Goal: Information Seeking & Learning: Learn about a topic

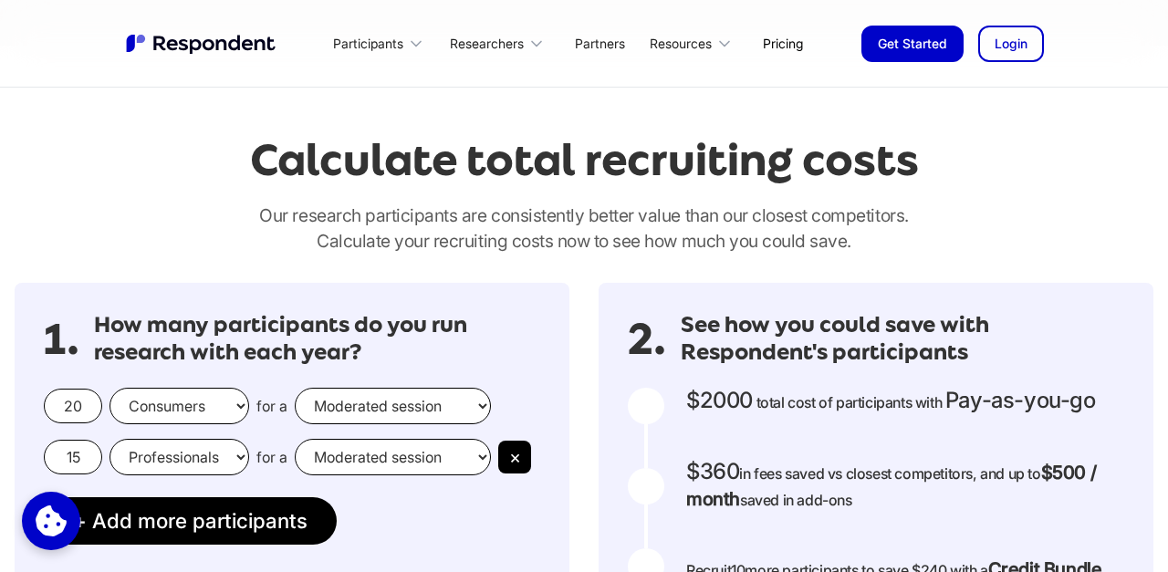
scroll to position [1458, 0]
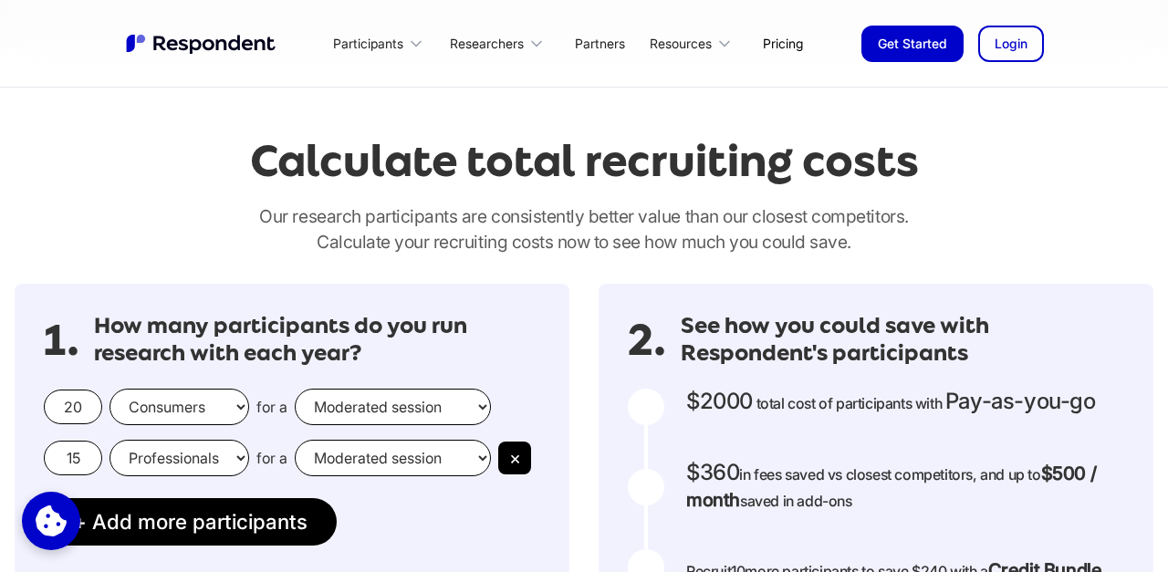
click at [80, 411] on input "20" at bounding box center [73, 407] width 58 height 35
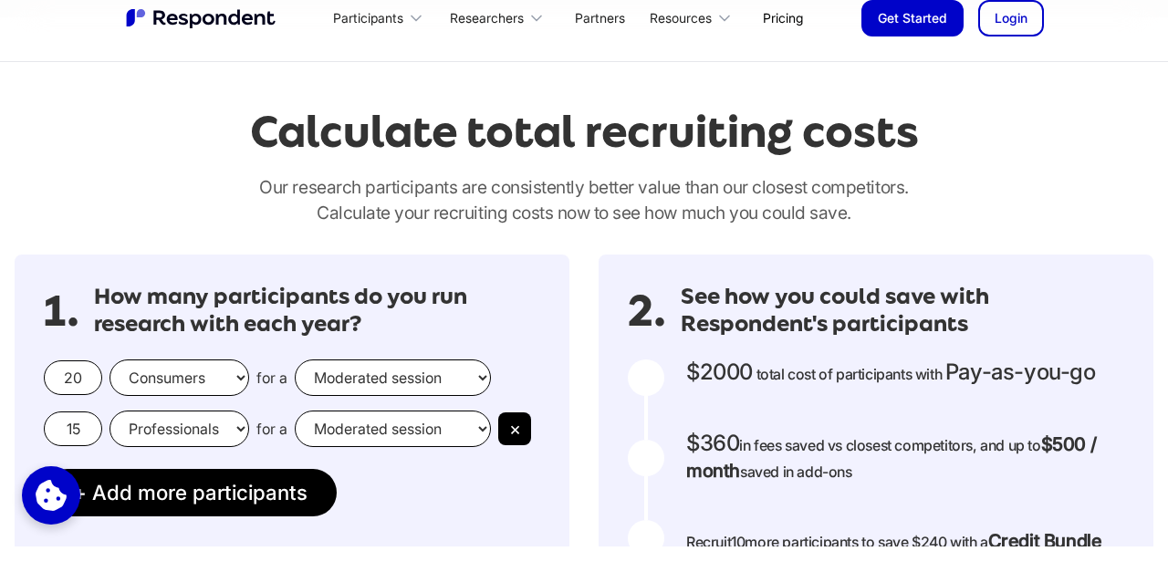
scroll to position [1503, 0]
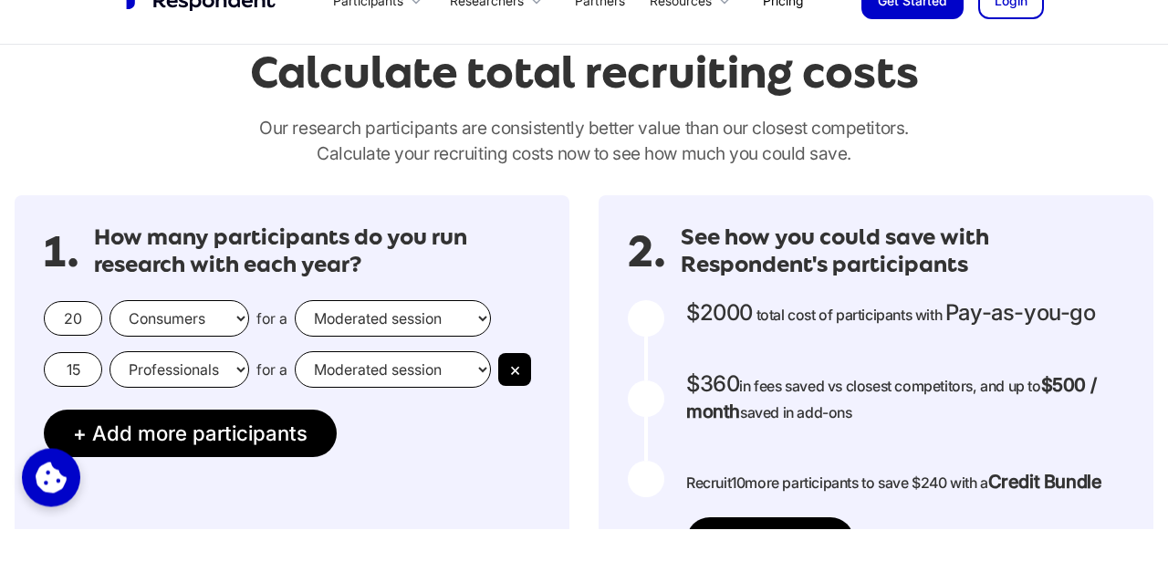
type input "2"
type input "10"
click at [332, 370] on select "Moderated session Unmoderated session" at bounding box center [393, 362] width 196 height 36
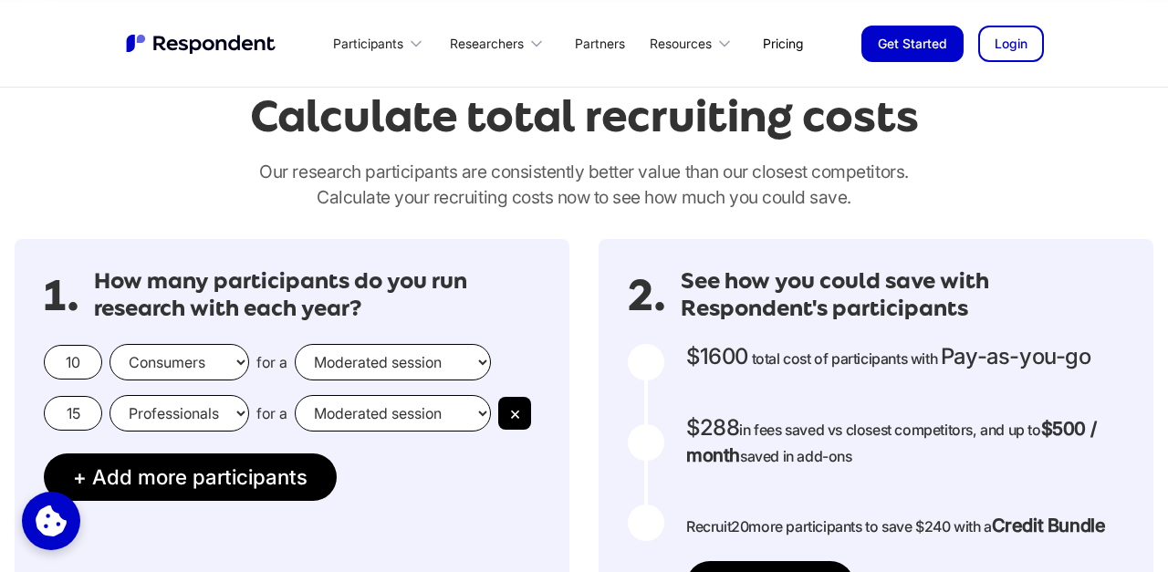
click at [295, 344] on select "Moderated session Unmoderated session" at bounding box center [393, 362] width 196 height 36
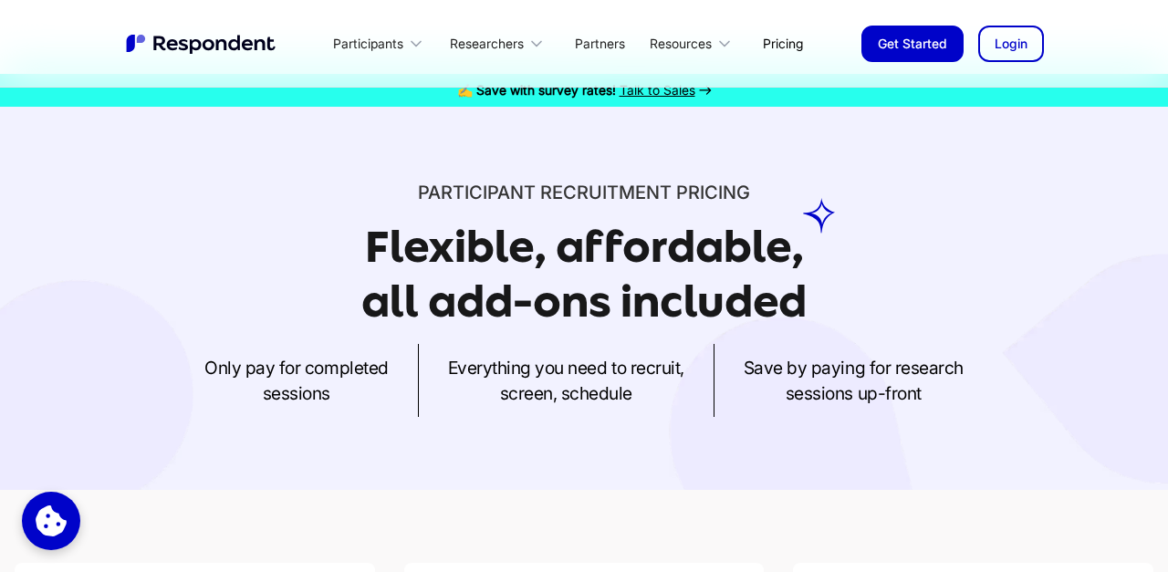
scroll to position [13, 0]
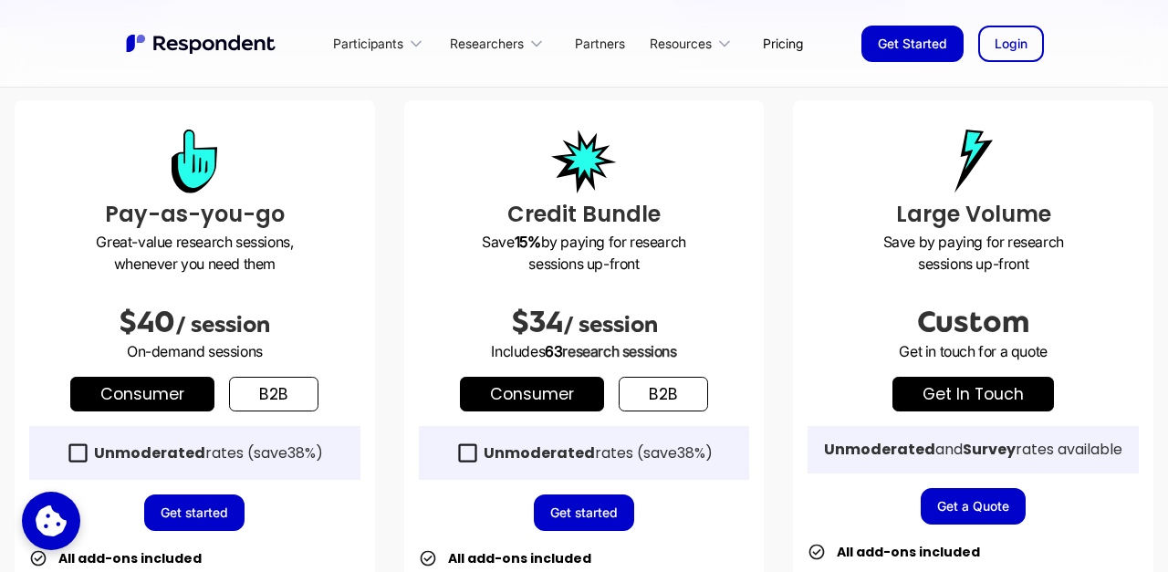
scroll to position [472, 0]
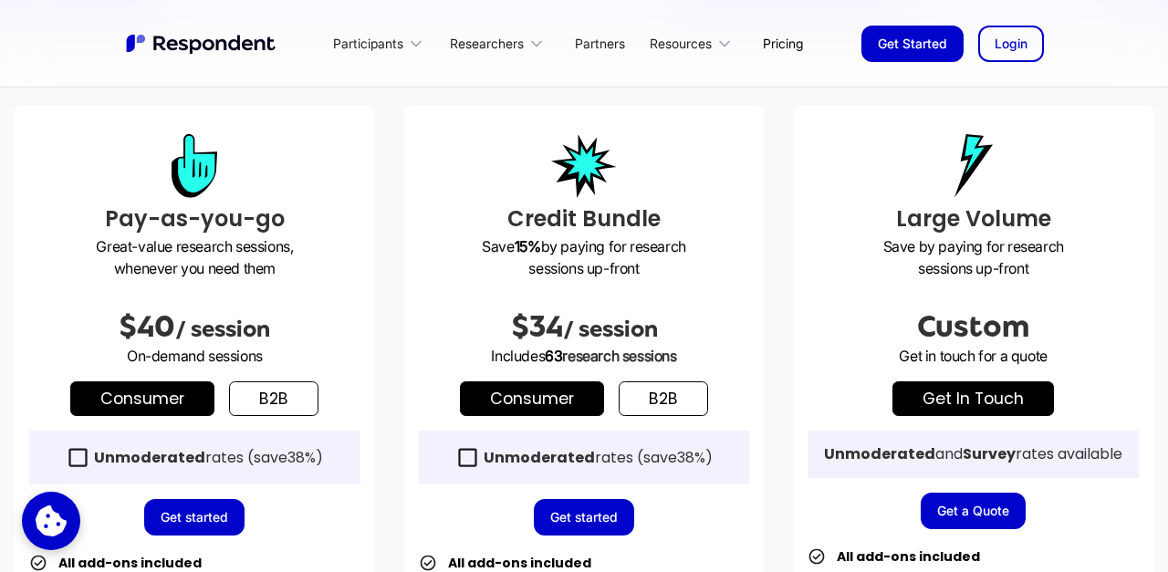
click at [297, 396] on link "b2b" at bounding box center [273, 398] width 89 height 35
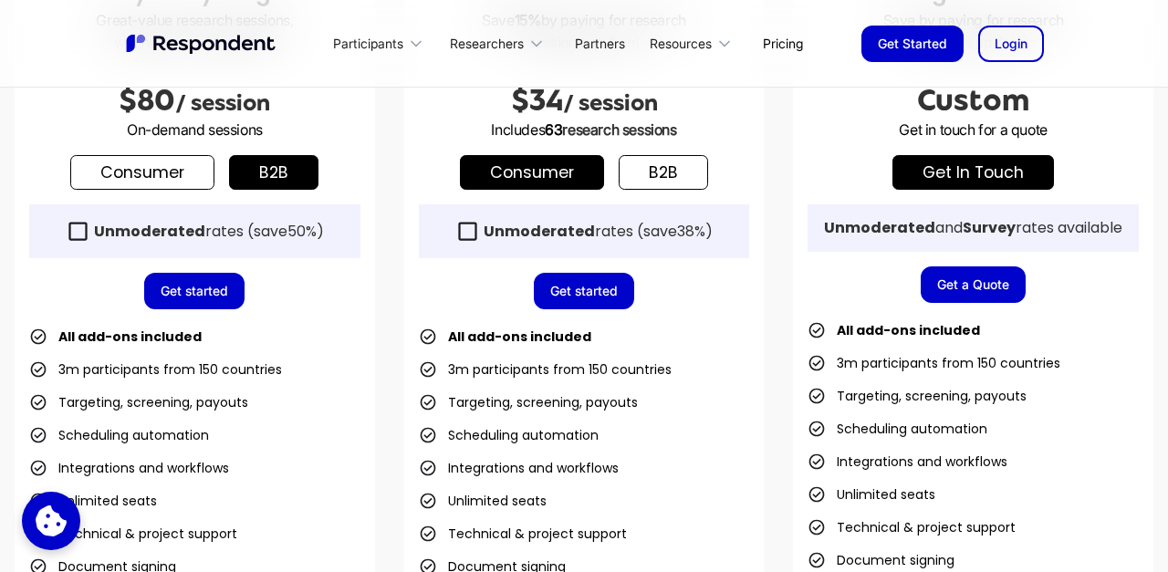
scroll to position [128, 0]
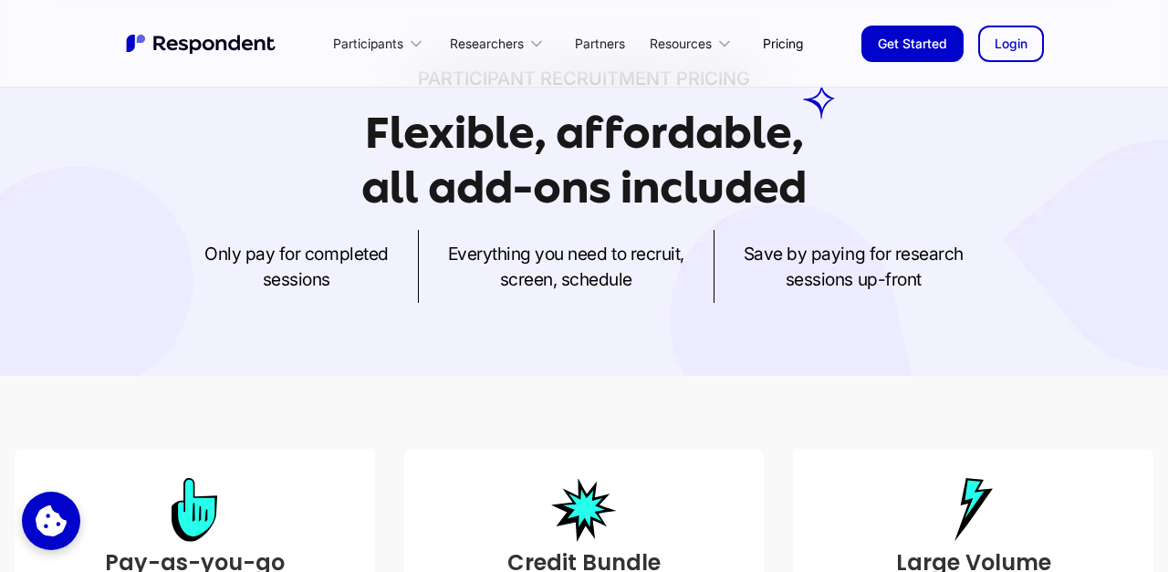
click at [775, 56] on link "Pricing" at bounding box center [782, 43] width 69 height 43
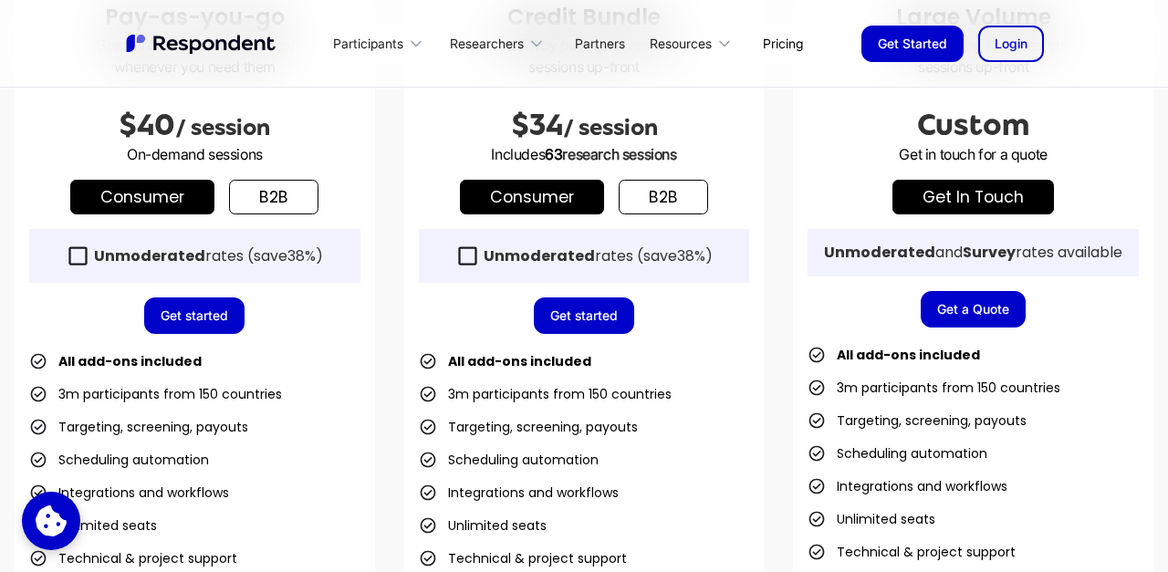
scroll to position [675, 0]
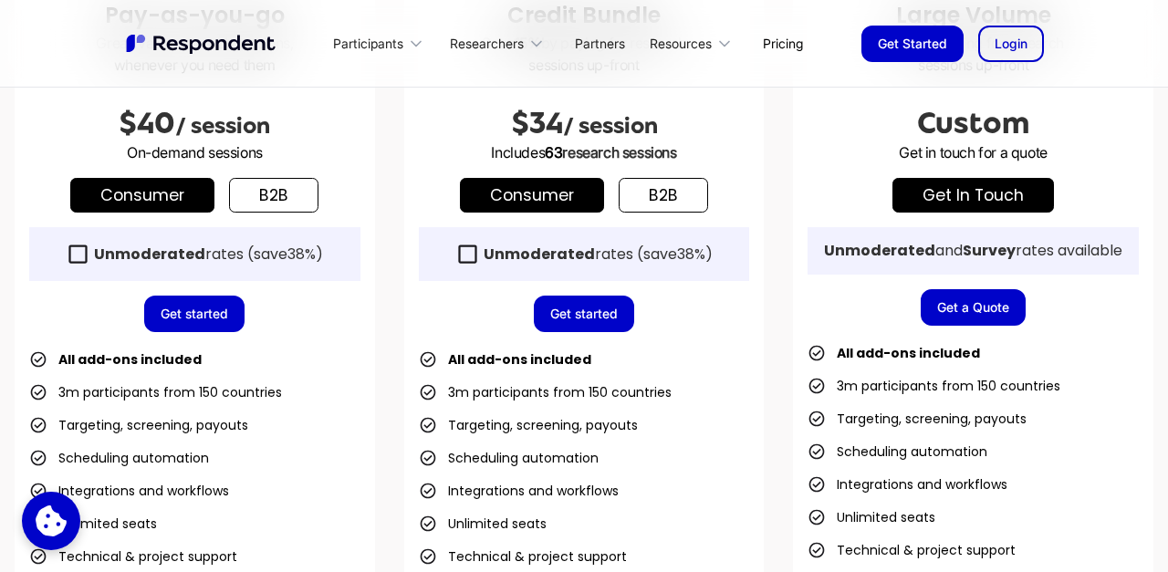
click at [273, 193] on link "b2b" at bounding box center [273, 195] width 89 height 35
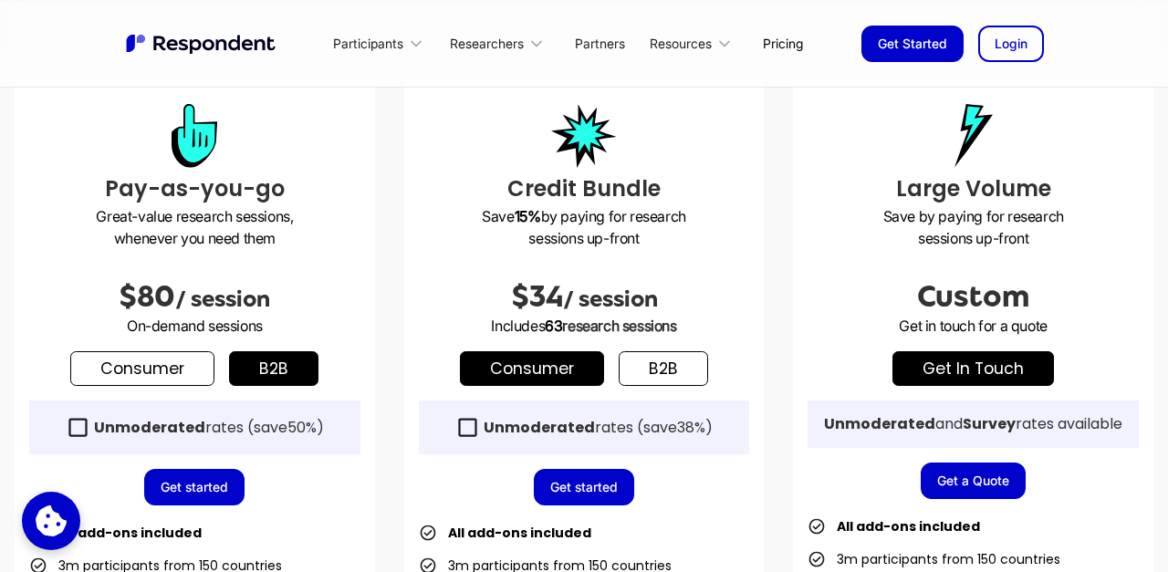
scroll to position [500, 0]
